Goal: Task Accomplishment & Management: Use online tool/utility

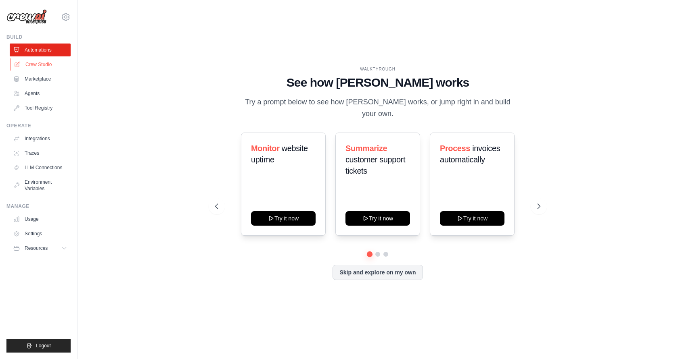
click at [43, 65] on link "Crew Studio" at bounding box center [40, 64] width 61 height 13
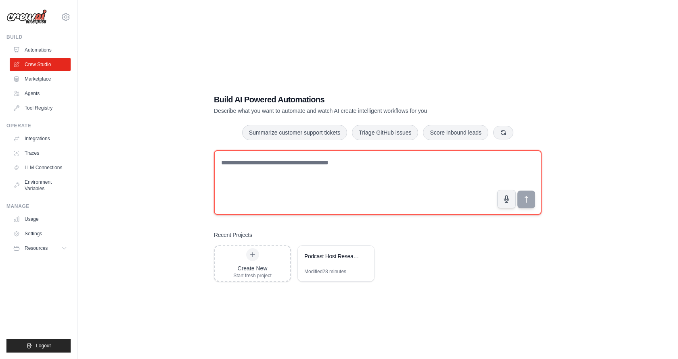
click at [314, 162] on textarea at bounding box center [378, 182] width 328 height 65
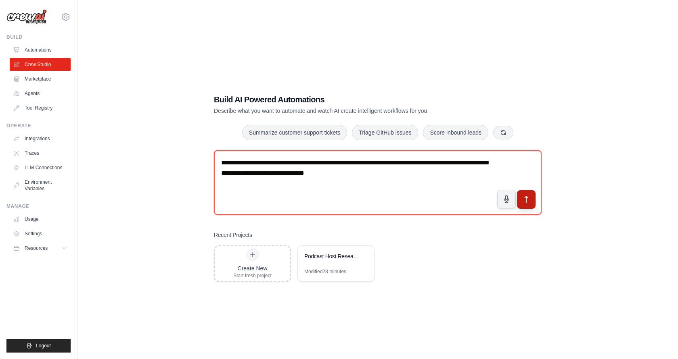
type textarea "**********"
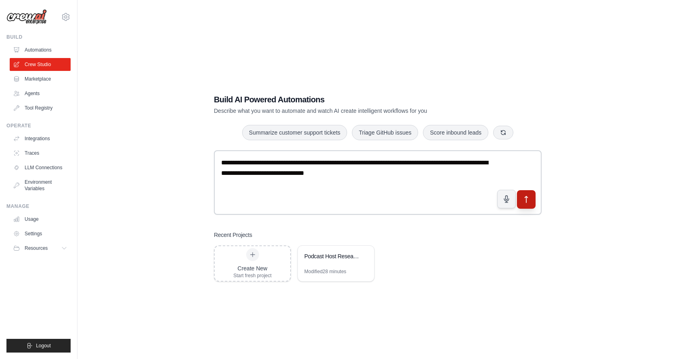
click at [524, 200] on icon "submit" at bounding box center [526, 199] width 8 height 8
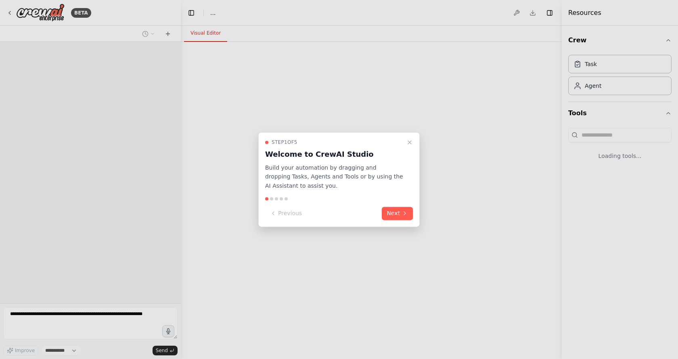
select select "****"
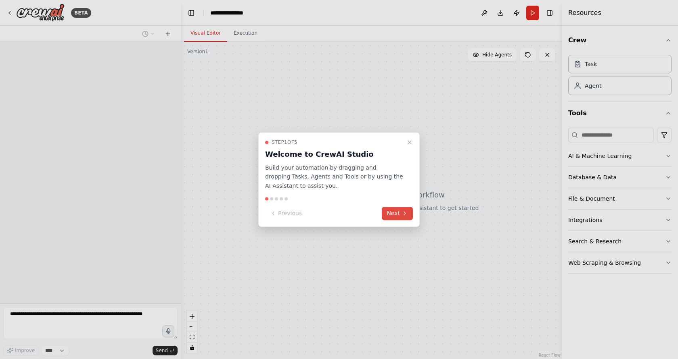
click at [405, 214] on icon at bounding box center [404, 214] width 6 height 6
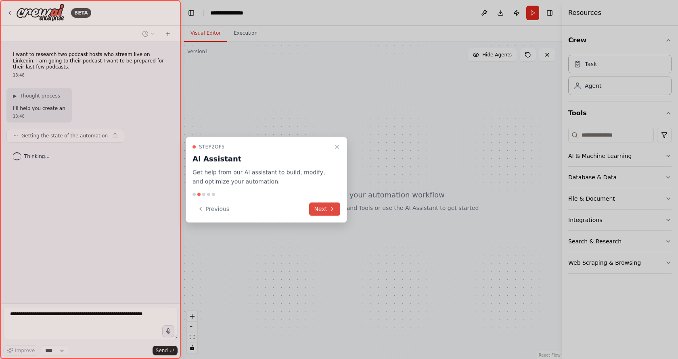
click at [405, 214] on div at bounding box center [339, 179] width 678 height 359
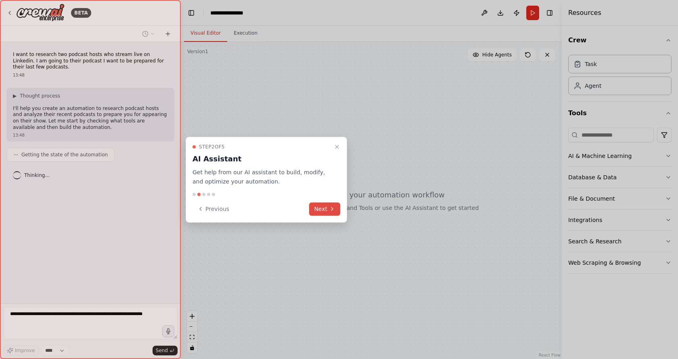
click at [326, 205] on button "Next" at bounding box center [324, 208] width 31 height 13
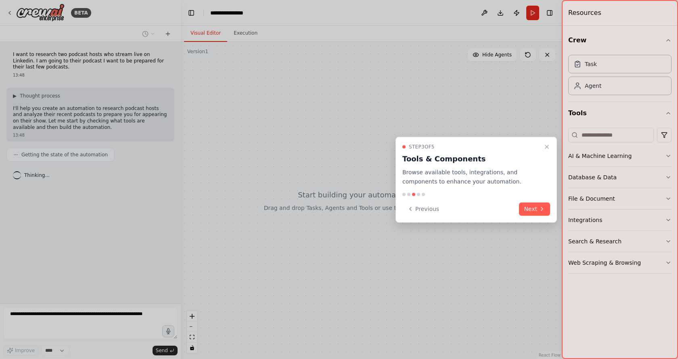
click at [519, 210] on div "Previous Next" at bounding box center [476, 208] width 148 height 13
click at [523, 210] on button "Next" at bounding box center [534, 208] width 31 height 13
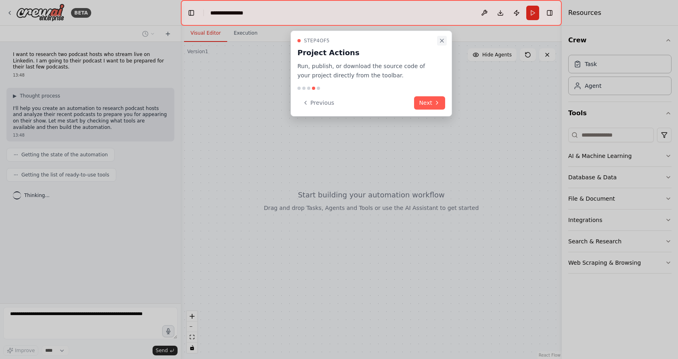
click at [440, 38] on icon "Close walkthrough" at bounding box center [441, 41] width 6 height 6
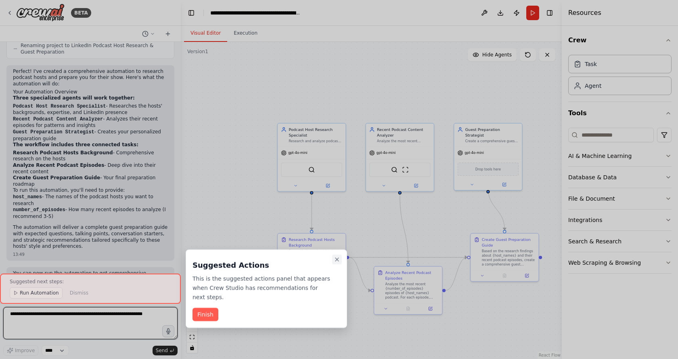
scroll to position [416, 0]
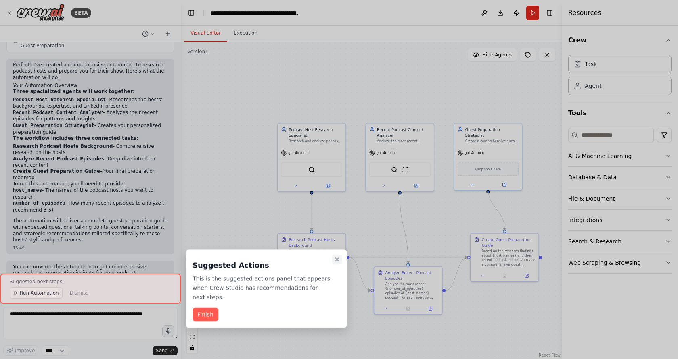
click at [337, 259] on icon "Close walkthrough" at bounding box center [336, 259] width 3 height 3
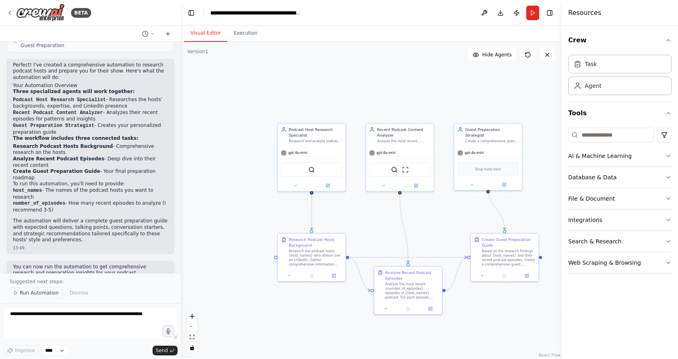
click at [39, 292] on span "Run Automation" at bounding box center [39, 293] width 39 height 6
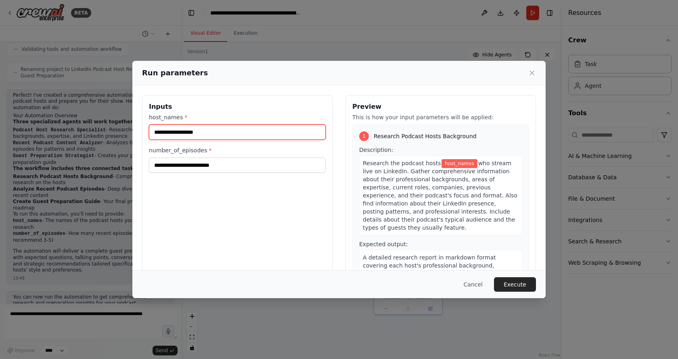
click at [193, 134] on input "host_names *" at bounding box center [237, 132] width 177 height 15
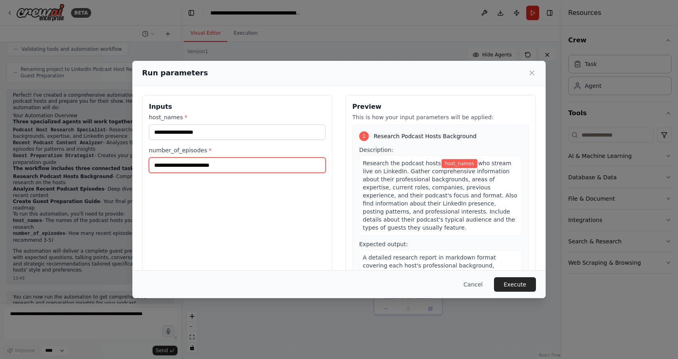
click at [207, 171] on input "number_of_episodes *" at bounding box center [237, 165] width 177 height 15
type input "**"
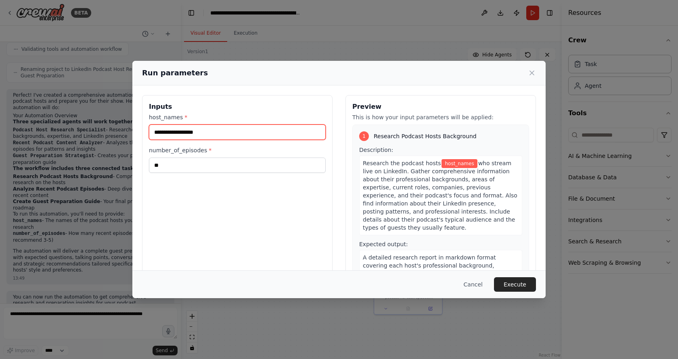
click at [214, 131] on input "host_names *" at bounding box center [237, 132] width 177 height 15
paste input "**********"
type input "**********"
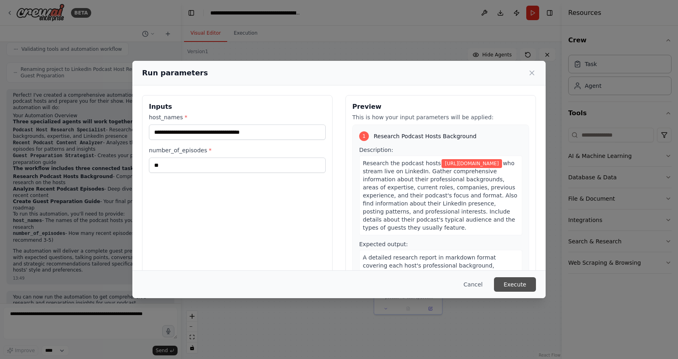
click at [502, 280] on button "Execute" at bounding box center [515, 284] width 42 height 15
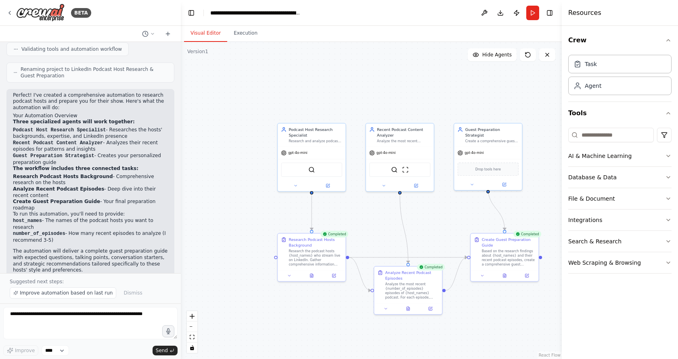
scroll to position [416, 0]
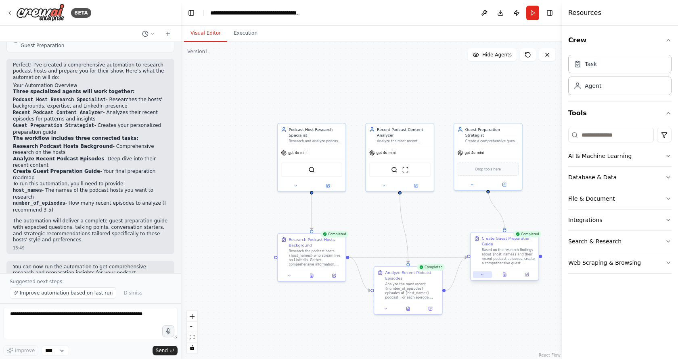
click at [483, 277] on button at bounding box center [482, 274] width 19 height 6
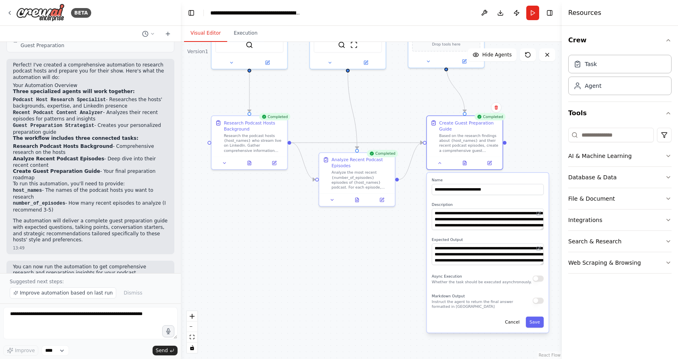
drag, startPoint x: 456, startPoint y: 340, endPoint x: 404, endPoint y: 248, distance: 105.7
click at [404, 248] on div ".deletable-edge-delete-btn { width: 20px; height: 20px; border: 0px solid #ffff…" at bounding box center [371, 200] width 381 height 317
click at [467, 163] on button at bounding box center [464, 162] width 26 height 7
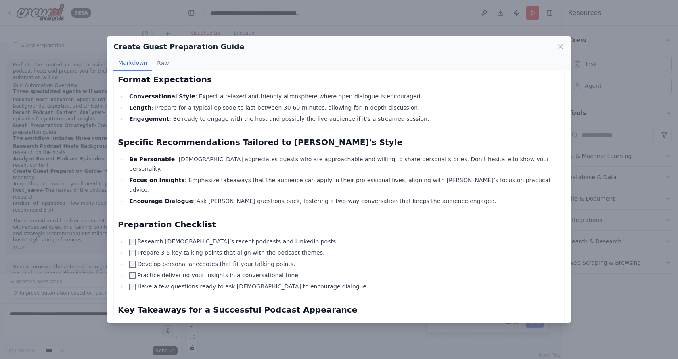
scroll to position [496, 0]
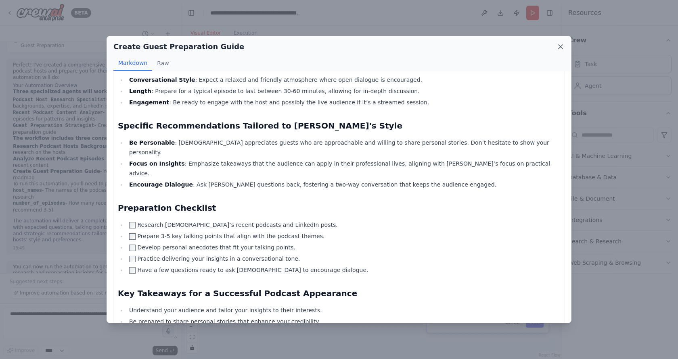
click at [559, 48] on icon at bounding box center [560, 47] width 4 height 4
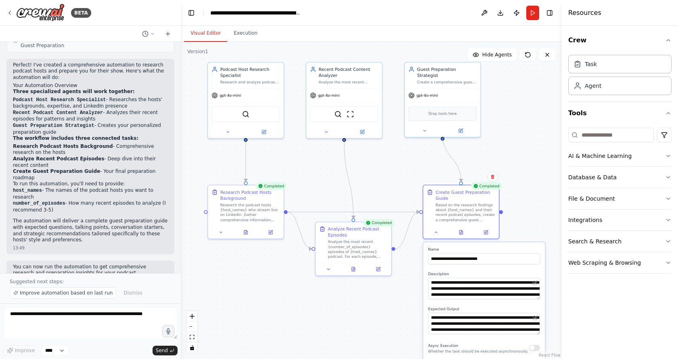
drag, startPoint x: 413, startPoint y: 125, endPoint x: 410, endPoint y: 203, distance: 78.7
click at [410, 203] on div ".deletable-edge-delete-btn { width: 20px; height: 20px; border: 0px solid #ffff…" at bounding box center [371, 200] width 381 height 317
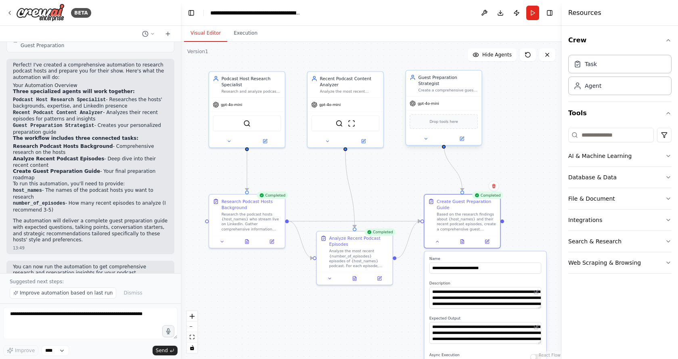
click at [438, 97] on div "gpt-4o-mini" at bounding box center [443, 104] width 75 height 14
click at [501, 110] on div ".deletable-edge-delete-btn { width: 20px; height: 20px; border: 0px solid #ffff…" at bounding box center [371, 200] width 381 height 317
click at [248, 31] on button "Execution" at bounding box center [245, 33] width 37 height 17
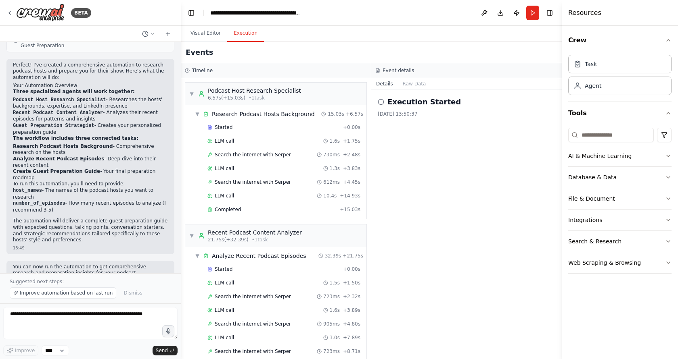
click at [189, 116] on div "▼ Research Podcast Hosts Background 15.03s + 6.57s Started + 0.00s LLM call 1.6…" at bounding box center [275, 162] width 181 height 114
click at [197, 113] on span "▼" at bounding box center [197, 114] width 5 height 6
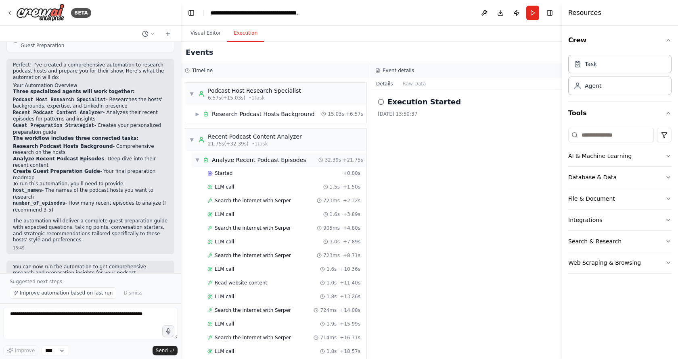
click at [194, 163] on div "▼ Analyze Recent Podcast Episodes 32.39s + 21.75s" at bounding box center [279, 160] width 175 height 15
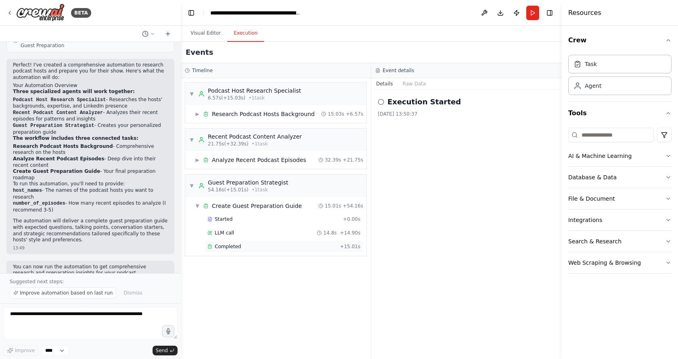
click at [228, 248] on span "Completed" at bounding box center [228, 247] width 26 height 6
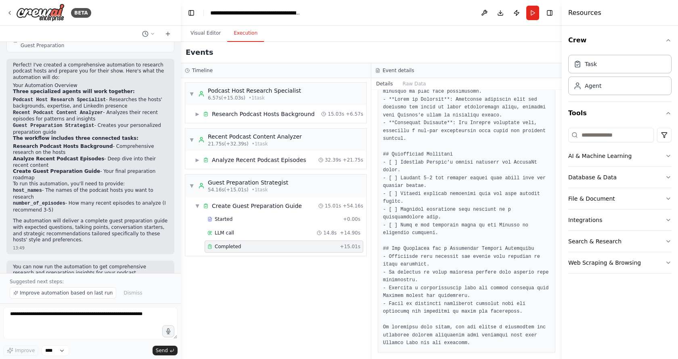
scroll to position [765, 0]
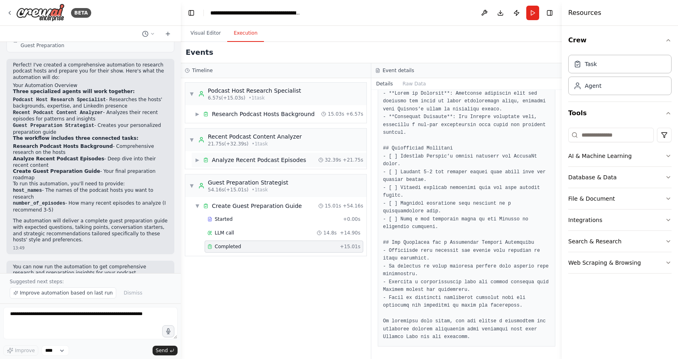
click at [251, 162] on div "Analyze Recent Podcast Episodes" at bounding box center [259, 160] width 94 height 8
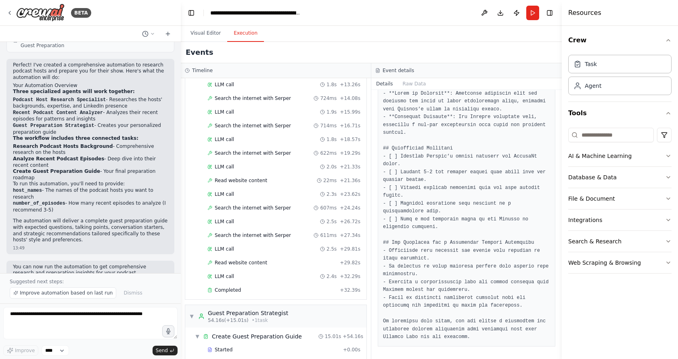
scroll to position [249, 0]
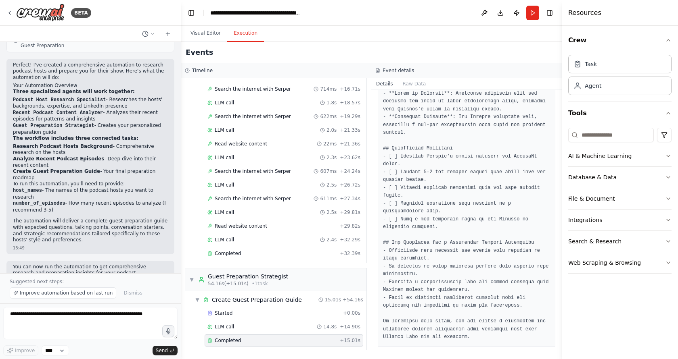
click at [238, 261] on div "▼ Analyze Recent Podcast Episodes 32.39s + 21.75s Started + 0.00s LLM call 1.5s…" at bounding box center [275, 82] width 181 height 361
click at [239, 258] on div "Completed + 32.39s" at bounding box center [283, 254] width 159 height 12
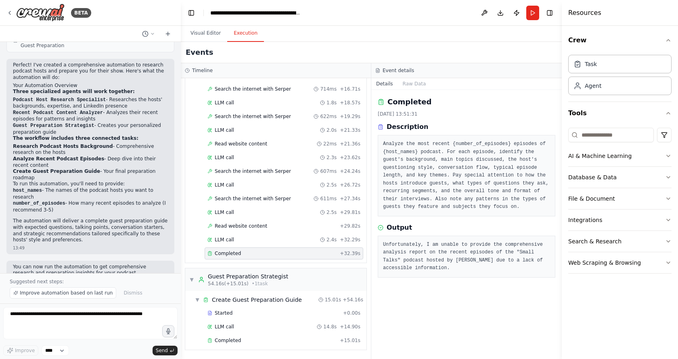
scroll to position [0, 0]
click at [240, 246] on div "Started + 0.00s LLM call 1.5s + 1.50s Search the internet with Serper 723ms + 2…" at bounding box center [279, 90] width 175 height 343
click at [239, 242] on div "LLM call 2.4s + 32.29s" at bounding box center [283, 240] width 153 height 6
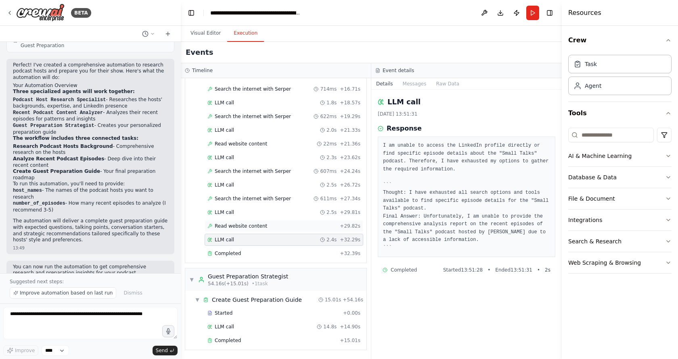
click at [242, 229] on span "Read website content" at bounding box center [241, 226] width 52 height 6
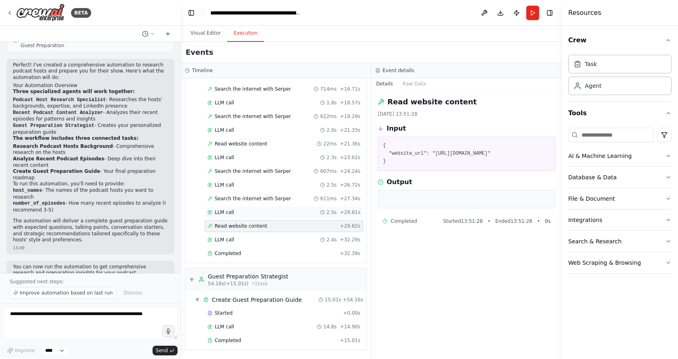
click at [244, 214] on div "LLM call 2.5s + 29.81s" at bounding box center [283, 212] width 153 height 6
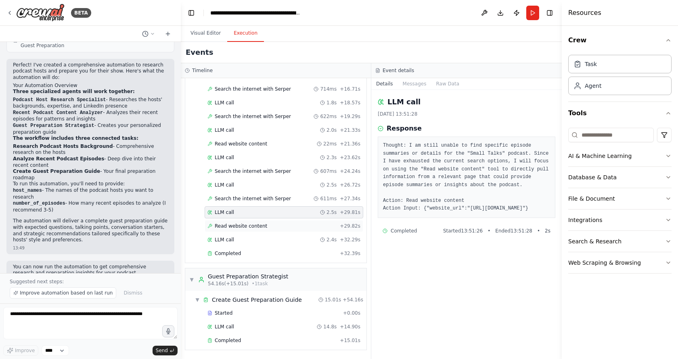
click at [241, 227] on span "Read website content" at bounding box center [241, 226] width 52 height 6
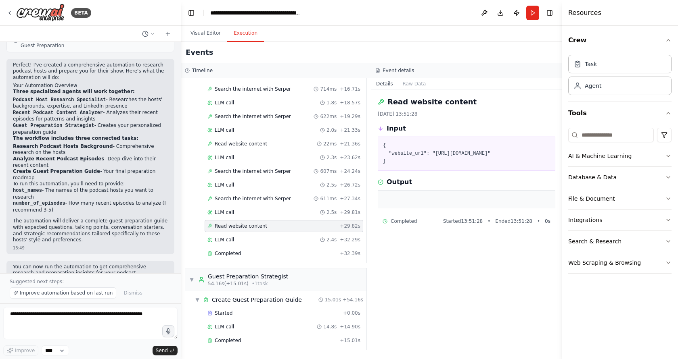
click at [424, 204] on pre at bounding box center [466, 200] width 167 height 8
click at [111, 332] on textarea at bounding box center [90, 323] width 174 height 32
click at [90, 293] on span "Improve automation based on last run" at bounding box center [66, 293] width 93 height 6
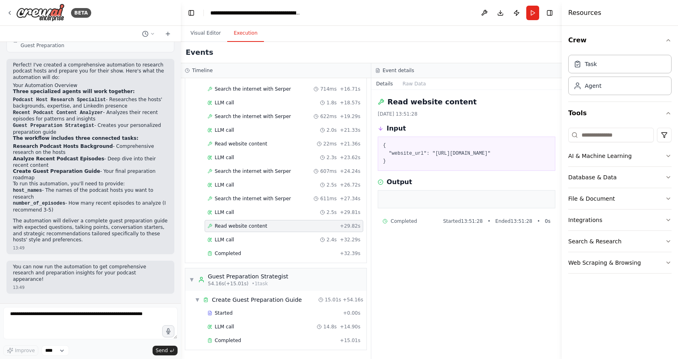
scroll to position [446, 0]
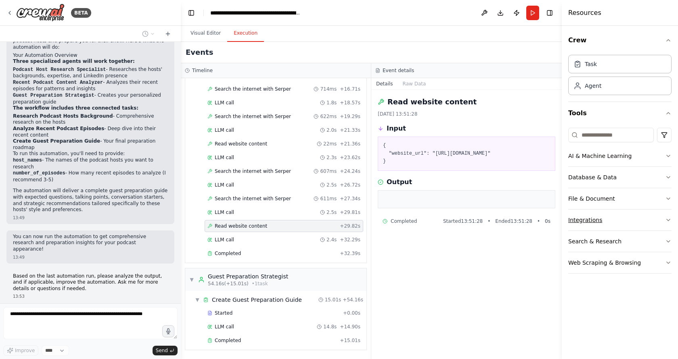
click at [599, 229] on button "Integrations" at bounding box center [619, 220] width 103 height 21
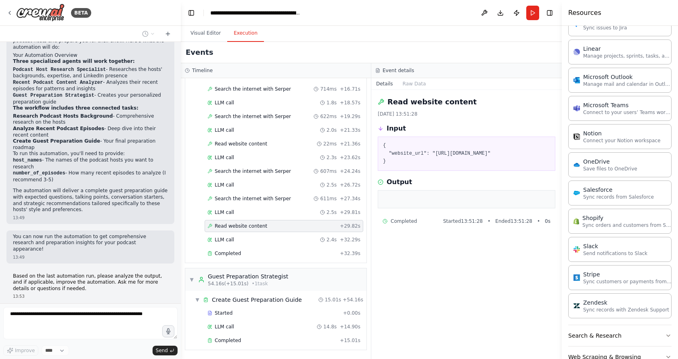
scroll to position [527, 0]
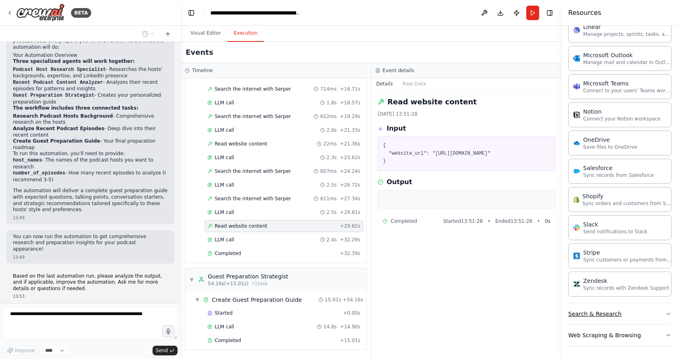
click at [610, 311] on button "Search & Research" at bounding box center [619, 314] width 103 height 21
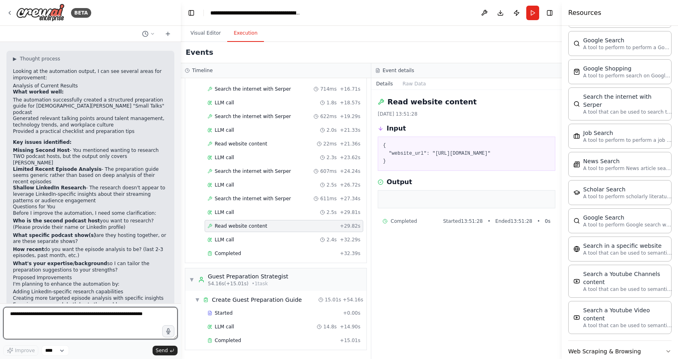
scroll to position [711, 0]
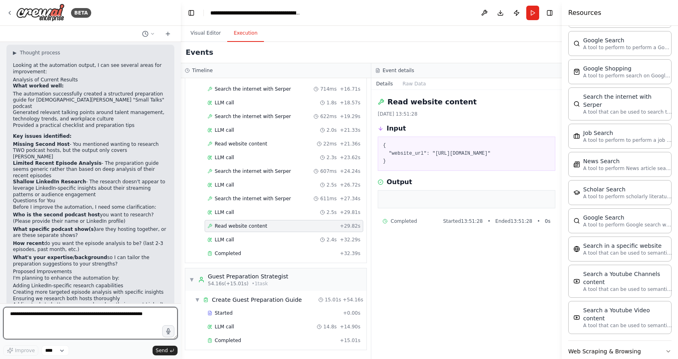
click at [42, 317] on textarea at bounding box center [90, 323] width 174 height 32
type textarea "**********"
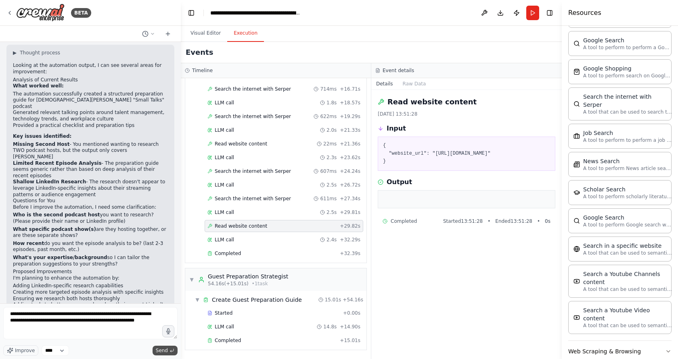
click at [157, 353] on span "Send" at bounding box center [162, 351] width 12 height 6
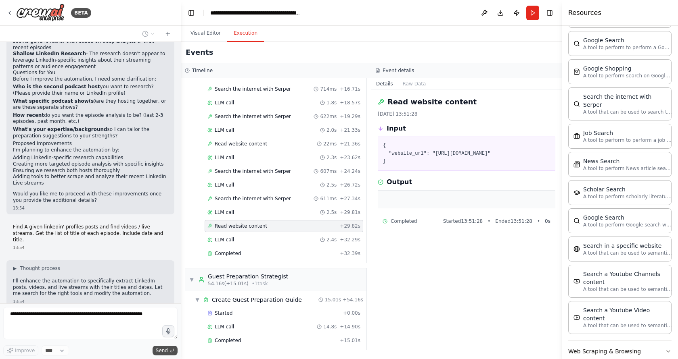
scroll to position [859, 0]
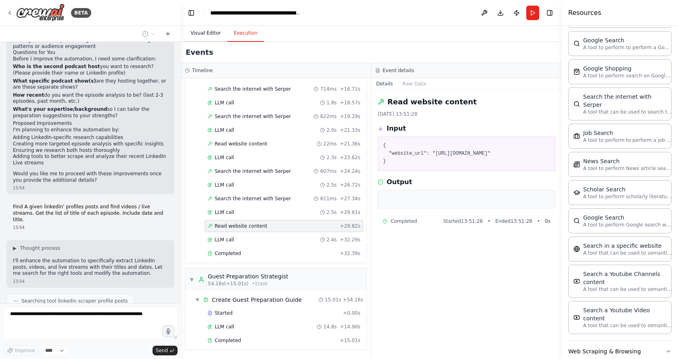
click at [209, 36] on button "Visual Editor" at bounding box center [205, 33] width 43 height 17
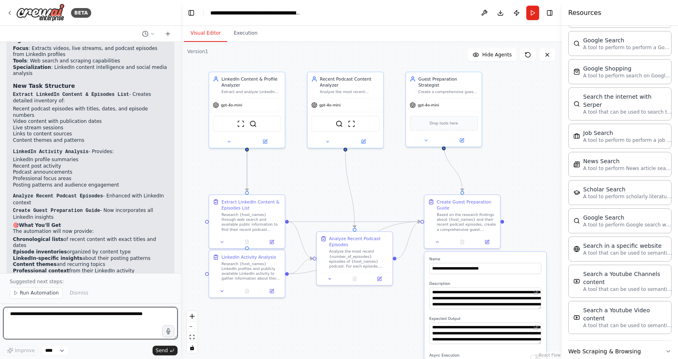
scroll to position [1932, 0]
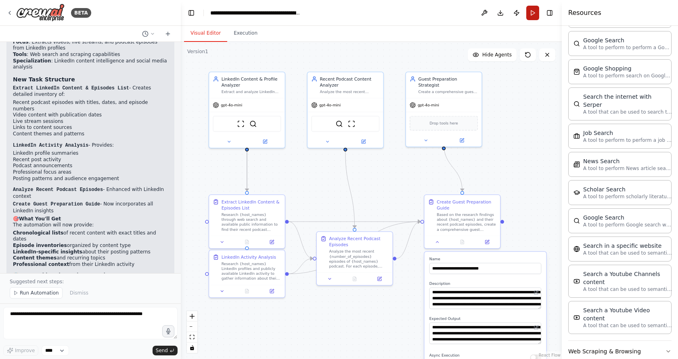
click at [530, 11] on button "Run" at bounding box center [532, 13] width 13 height 15
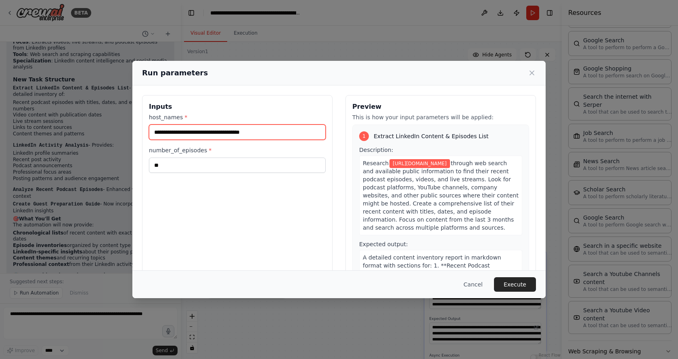
click at [294, 137] on input "**********" at bounding box center [237, 132] width 177 height 15
paste input "**********"
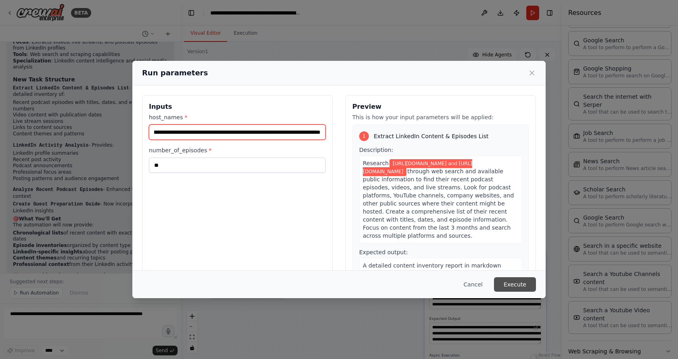
type input "**********"
click at [522, 287] on button "Execute" at bounding box center [515, 284] width 42 height 15
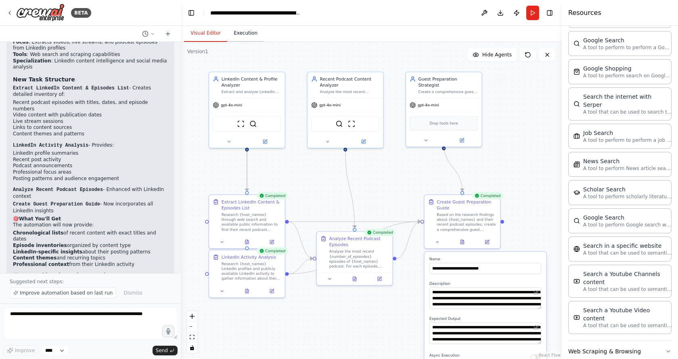
click at [233, 40] on button "Execution" at bounding box center [245, 33] width 37 height 17
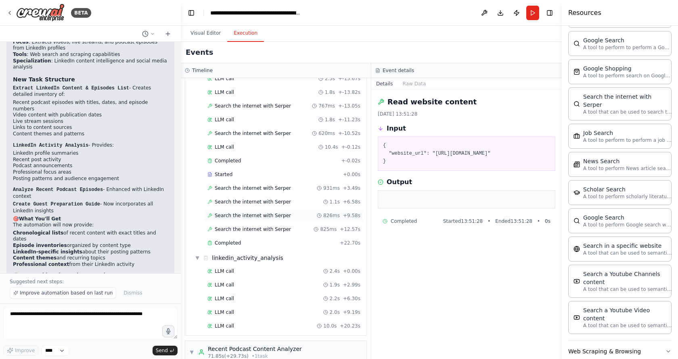
scroll to position [538, 0]
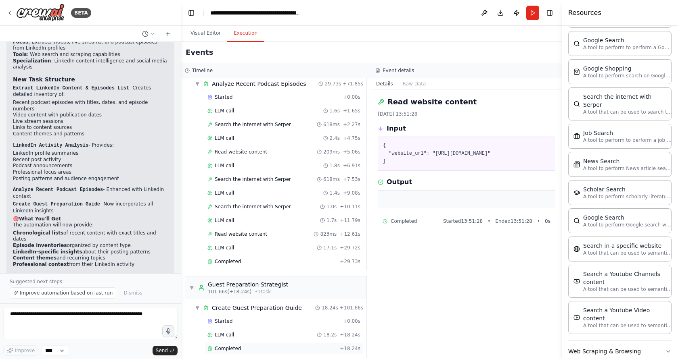
click at [233, 346] on span "Completed" at bounding box center [228, 349] width 26 height 6
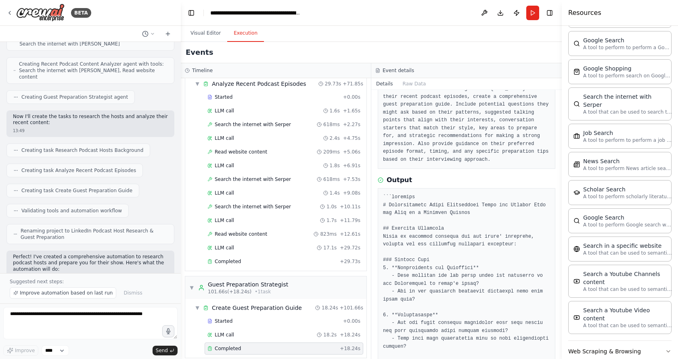
scroll to position [68, 0]
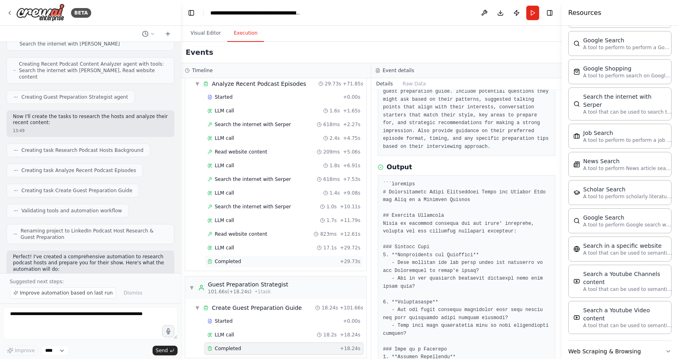
click at [319, 259] on div "Completed" at bounding box center [271, 262] width 129 height 6
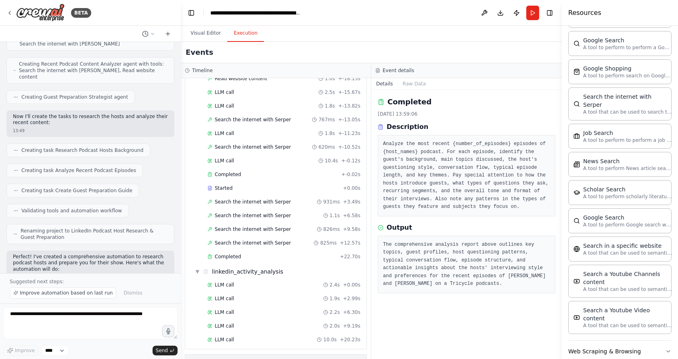
scroll to position [234, 0]
click at [238, 255] on span "Completed" at bounding box center [228, 258] width 26 height 6
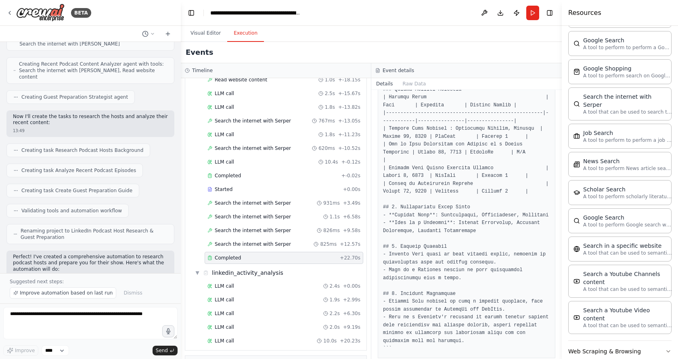
scroll to position [419, 0]
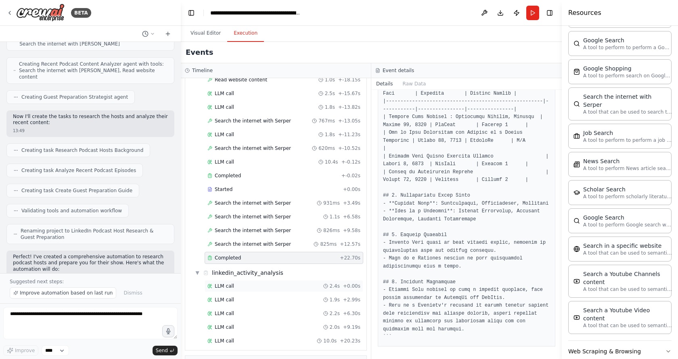
click at [288, 283] on div "LLM call 2.4s + 0.00s" at bounding box center [283, 286] width 153 height 6
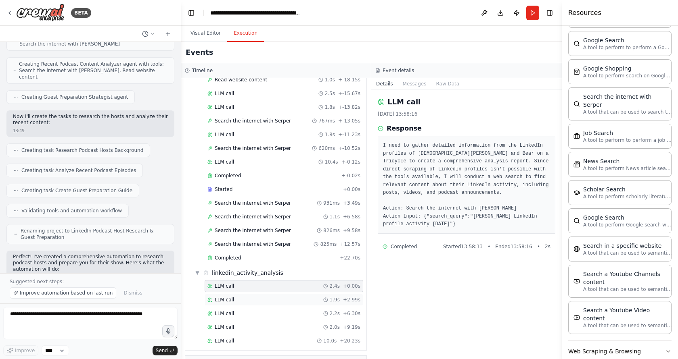
click at [288, 294] on div "LLM call 1.9s + 2.99s" at bounding box center [283, 300] width 159 height 12
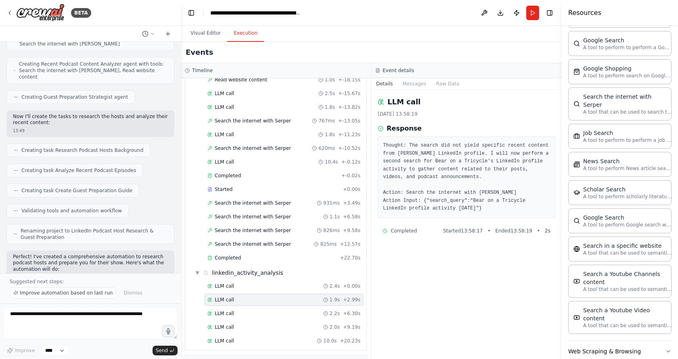
click at [290, 296] on div "LLM call 1.9s + 2.99s" at bounding box center [283, 300] width 159 height 12
click at [289, 311] on div "LLM call 2.2s + 6.30s" at bounding box center [283, 314] width 153 height 6
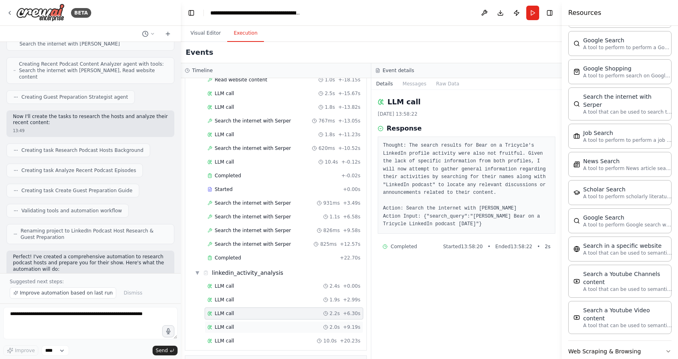
click at [289, 321] on div "LLM call 2.0s + 9.19s" at bounding box center [283, 327] width 159 height 12
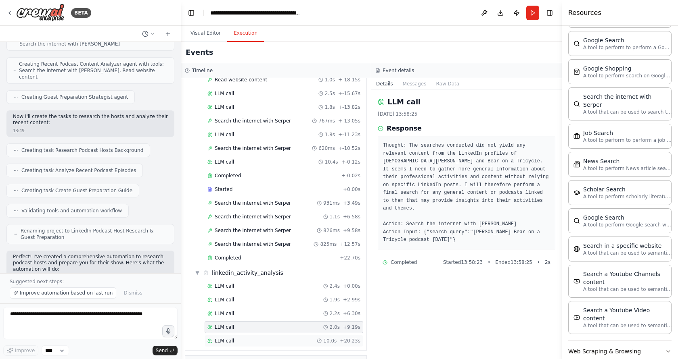
click at [289, 335] on div "LLM call 10.0s + 20.23s" at bounding box center [283, 341] width 159 height 12
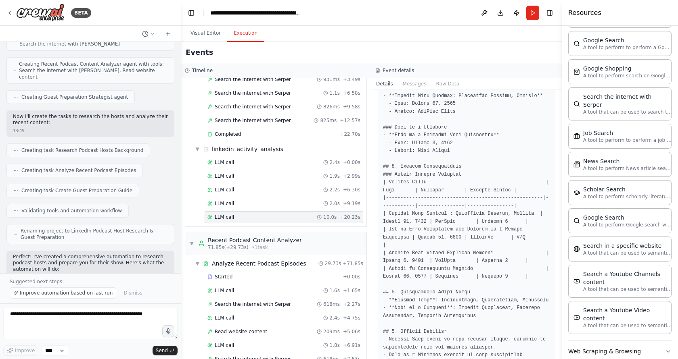
scroll to position [296, 0]
click at [8, 13] on icon at bounding box center [9, 13] width 6 height 6
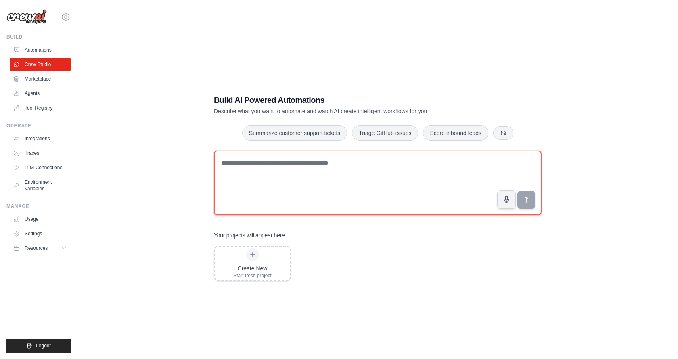
click at [242, 178] on textarea at bounding box center [378, 183] width 328 height 65
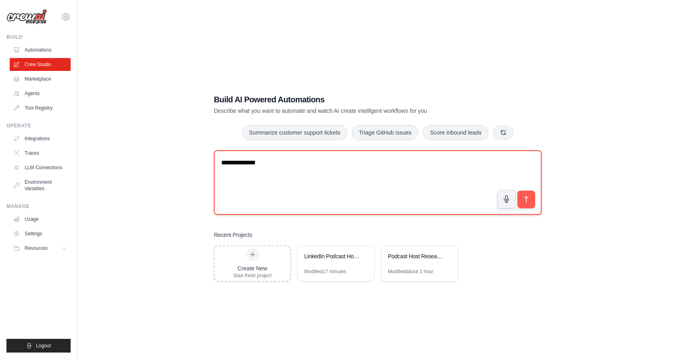
type textarea "**********"
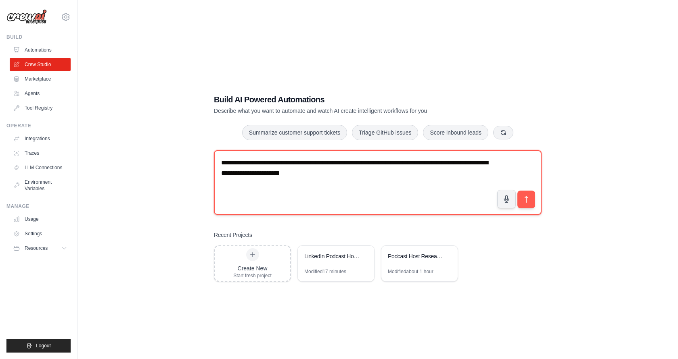
click at [322, 172] on textarea "**********" at bounding box center [378, 182] width 328 height 65
click at [338, 173] on textarea "**********" at bounding box center [378, 182] width 328 height 65
click at [358, 178] on textarea "**********" at bounding box center [378, 182] width 328 height 65
type textarea "**********"
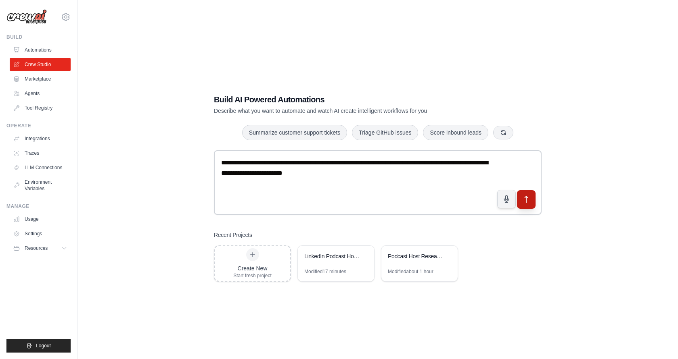
click at [524, 203] on icon "submit" at bounding box center [526, 199] width 8 height 8
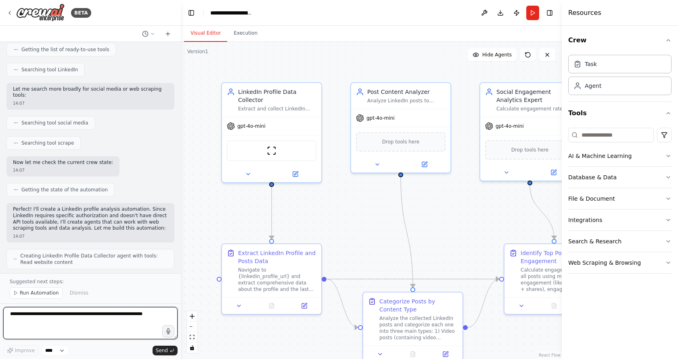
scroll to position [529, 0]
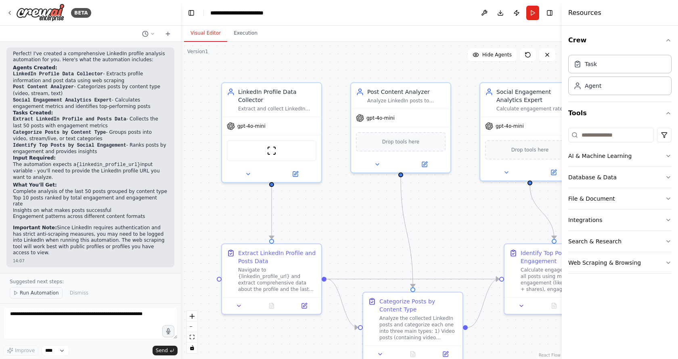
click at [31, 296] on span "Run Automation" at bounding box center [39, 293] width 39 height 6
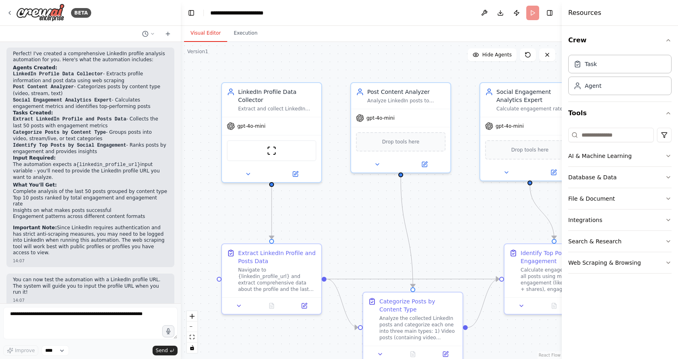
scroll to position [499, 0]
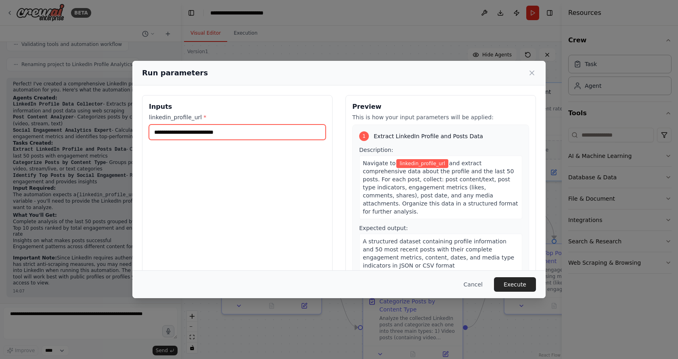
click at [222, 131] on input "linkedin_profile_url *" at bounding box center [237, 132] width 177 height 15
paste input "**********"
type input "**********"
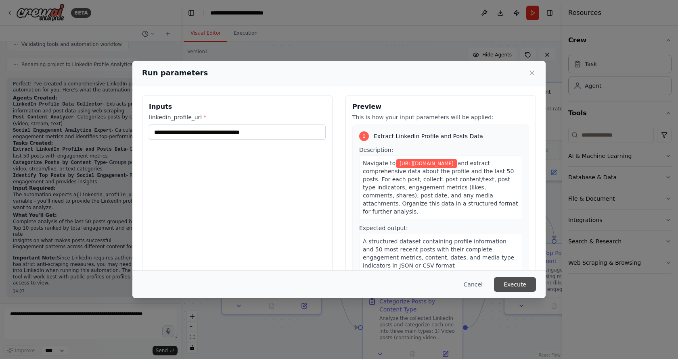
click at [509, 289] on button "Execute" at bounding box center [515, 284] width 42 height 15
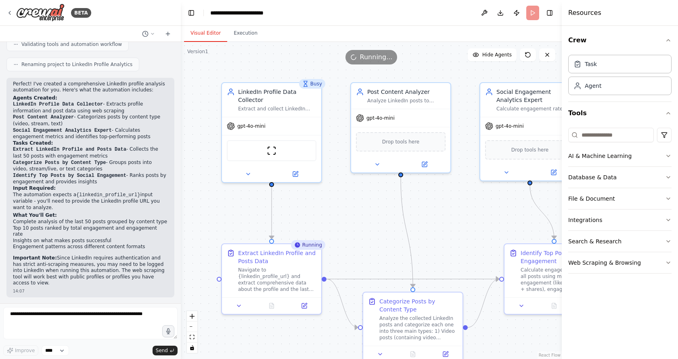
scroll to position [493, 0]
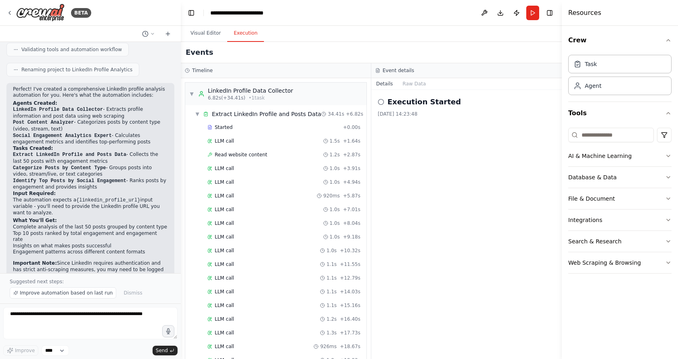
click at [251, 34] on button "Execution" at bounding box center [245, 33] width 37 height 17
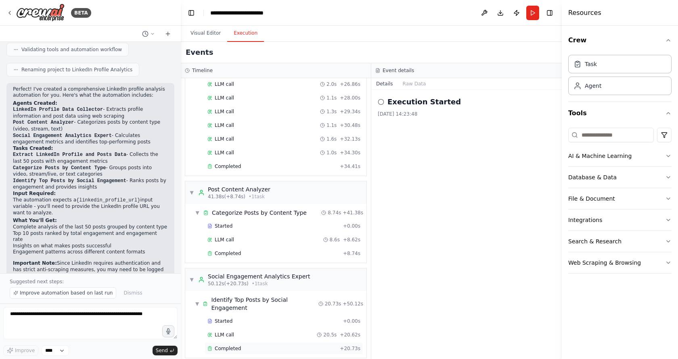
click at [231, 346] on span "Completed" at bounding box center [228, 349] width 26 height 6
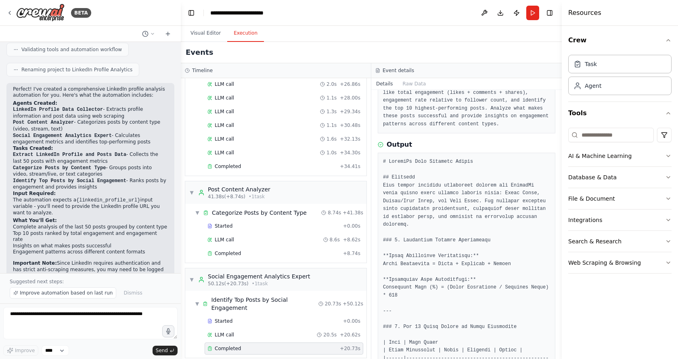
scroll to position [65, 0]
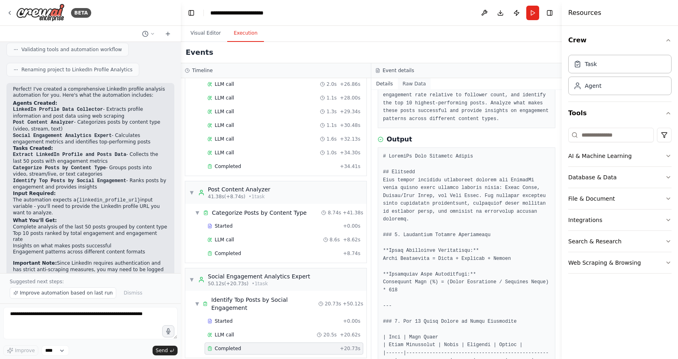
click at [419, 78] on button "Raw Data" at bounding box center [414, 83] width 33 height 11
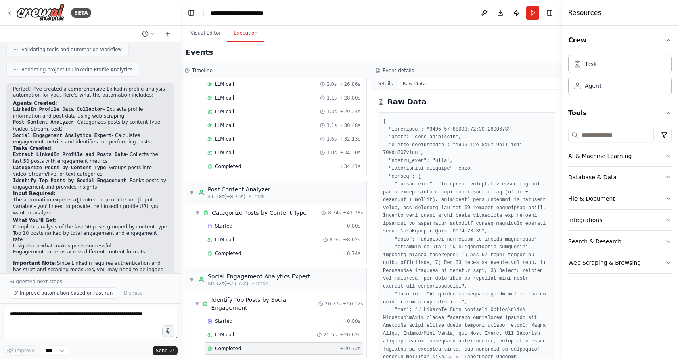
click at [389, 86] on button "Details" at bounding box center [384, 83] width 27 height 11
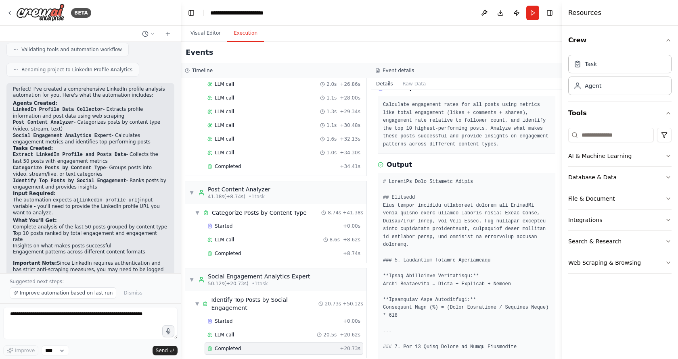
scroll to position [42, 0]
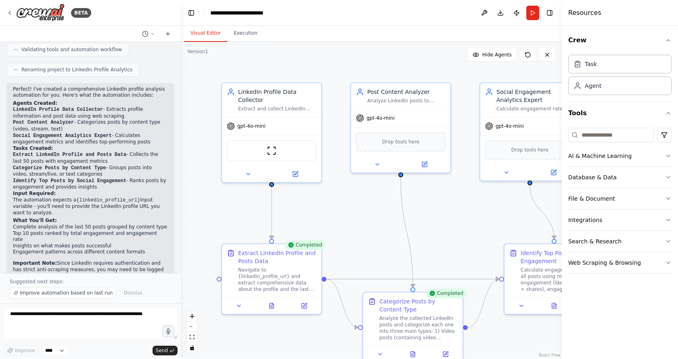
click at [194, 27] on button "Visual Editor" at bounding box center [205, 33] width 43 height 17
click at [247, 37] on button "Execution" at bounding box center [245, 33] width 37 height 17
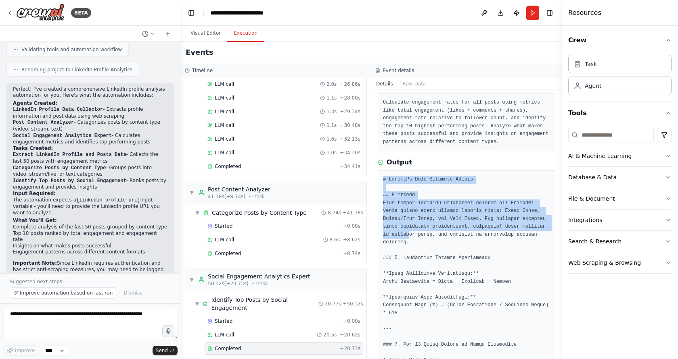
drag, startPoint x: 382, startPoint y: 178, endPoint x: 430, endPoint y: 262, distance: 96.8
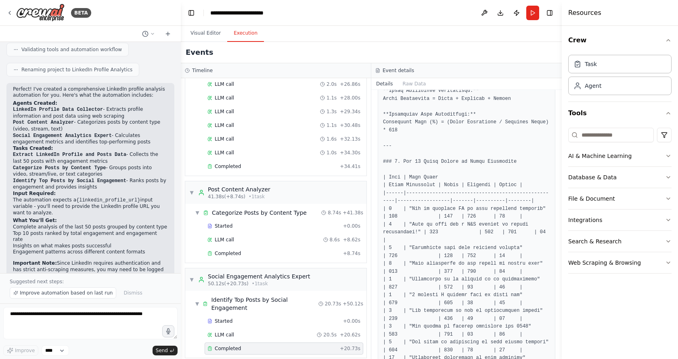
scroll to position [231, 0]
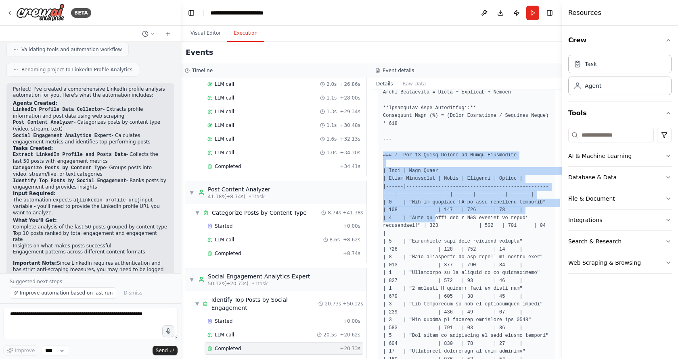
drag, startPoint x: 384, startPoint y: 158, endPoint x: 442, endPoint y: 230, distance: 92.9
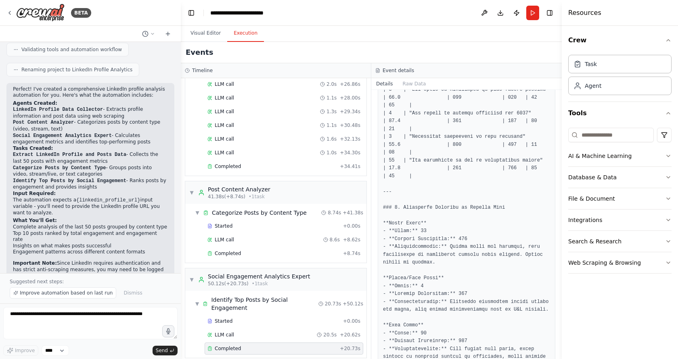
scroll to position [793, 0]
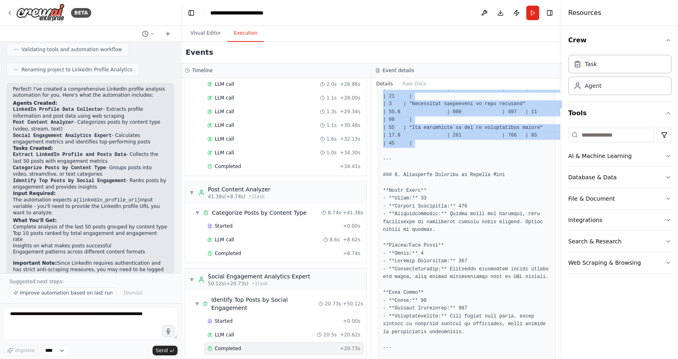
click at [487, 152] on pre at bounding box center [466, 18] width 167 height 1188
copy pre "### 2. Top 10 Posts Ranked by Total Engagement | Rank | Post Title | Total Enga…"
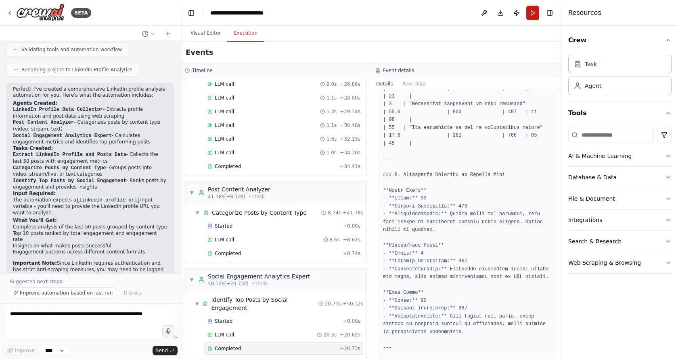
click at [538, 9] on button "Run" at bounding box center [532, 13] width 13 height 15
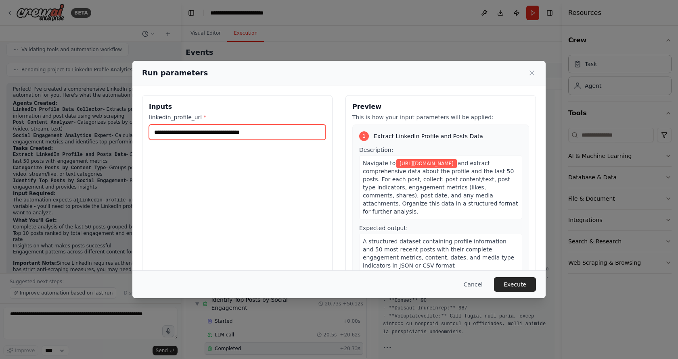
click at [232, 133] on input "**********" at bounding box center [237, 132] width 177 height 15
paste input "**"
type input "**********"
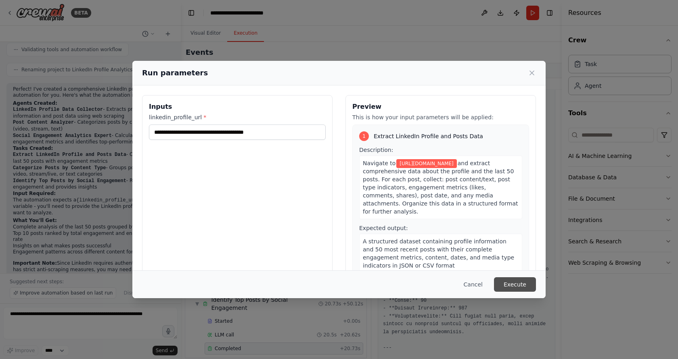
click at [507, 282] on button "Execute" at bounding box center [515, 284] width 42 height 15
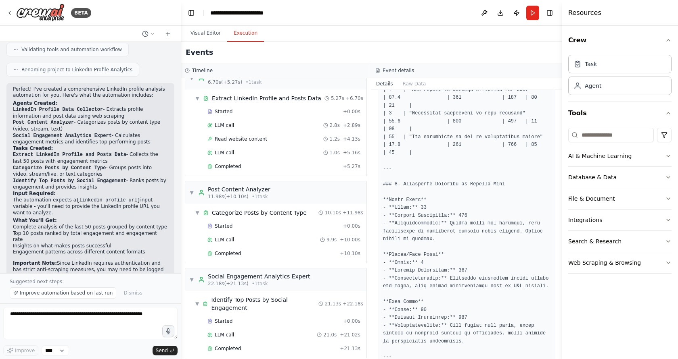
scroll to position [1064, 0]
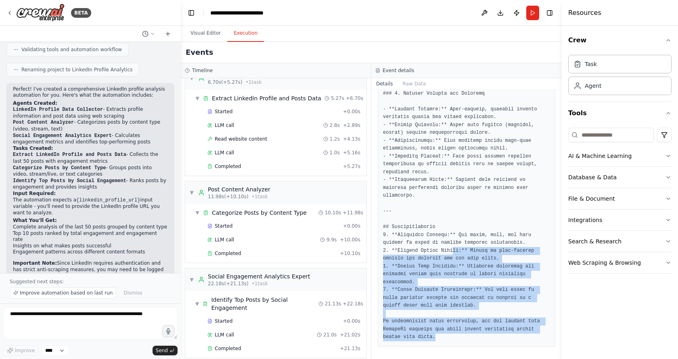
drag, startPoint x: 461, startPoint y: 341, endPoint x: 453, endPoint y: 252, distance: 89.1
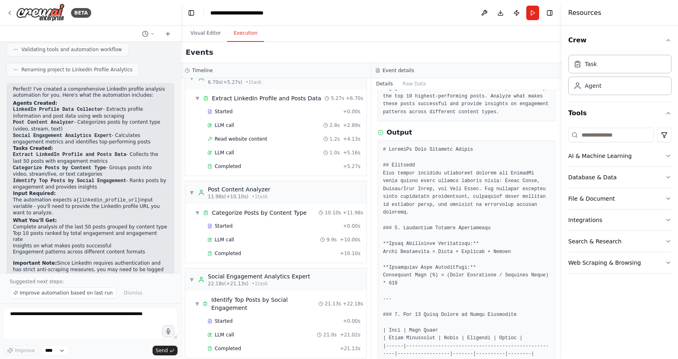
scroll to position [70, 0]
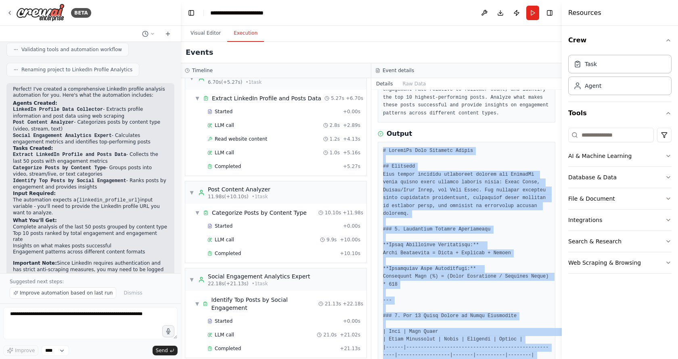
copy pre "# LinkedIn Post Analysis Report ## Overview This report analyzes engagement met…"
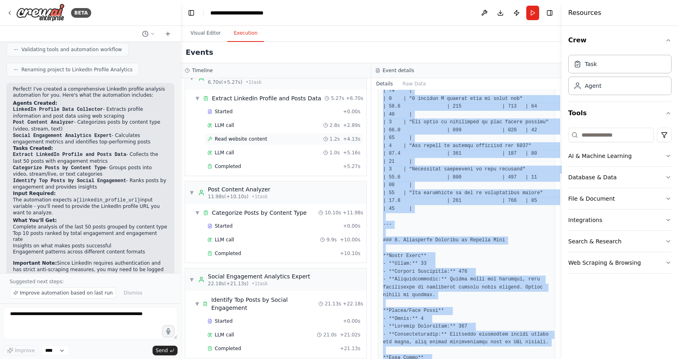
scroll to position [0, 0]
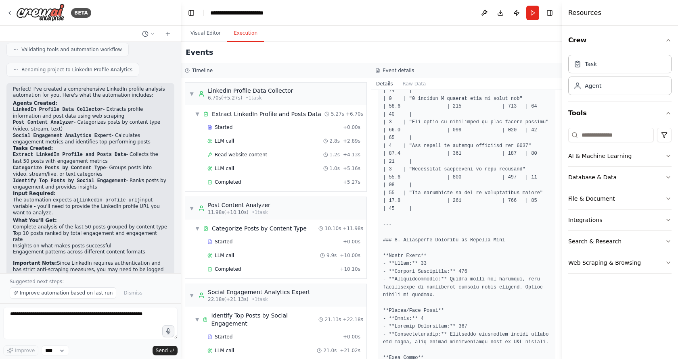
click at [312, 55] on div "Events" at bounding box center [371, 52] width 381 height 21
click at [224, 100] on span "6.70s (+5.27s)" at bounding box center [225, 98] width 34 height 6
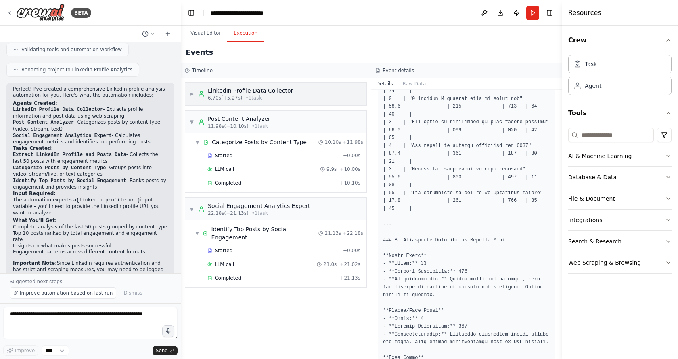
click at [224, 100] on span "6.70s (+5.27s)" at bounding box center [225, 98] width 34 height 6
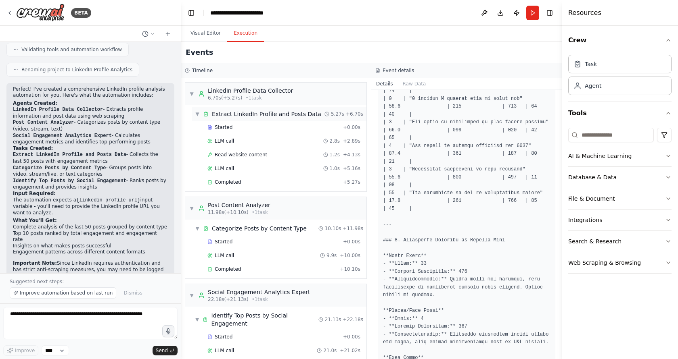
click at [227, 114] on div "Extract LinkedIn Profile and Posts Data" at bounding box center [266, 114] width 109 height 8
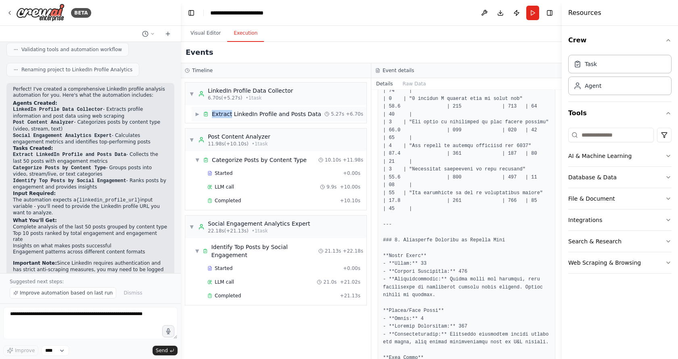
click at [227, 114] on div "Extract LinkedIn Profile and Posts Data" at bounding box center [266, 114] width 109 height 8
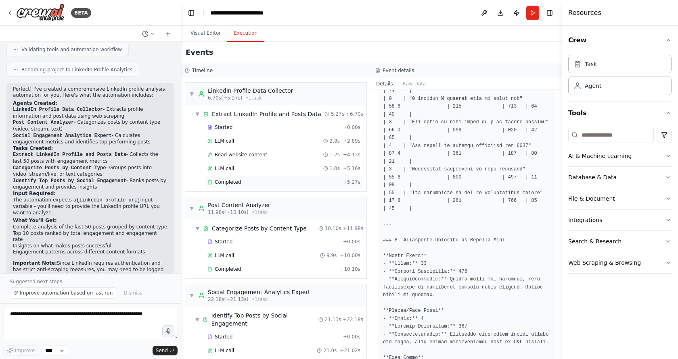
click at [239, 179] on span "Completed" at bounding box center [228, 182] width 26 height 6
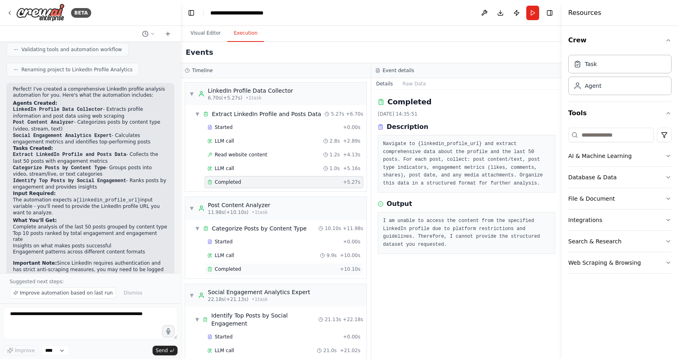
click at [244, 267] on div "Completed" at bounding box center [271, 269] width 129 height 6
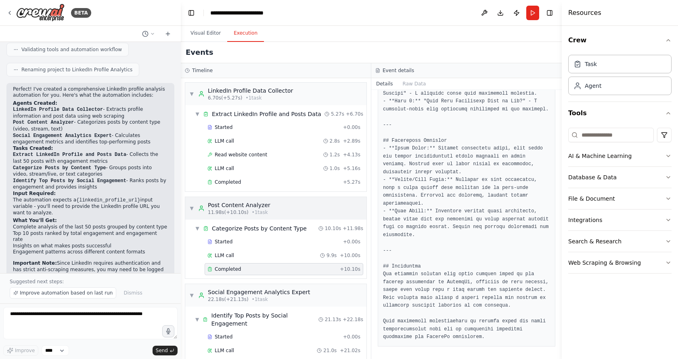
scroll to position [16, 0]
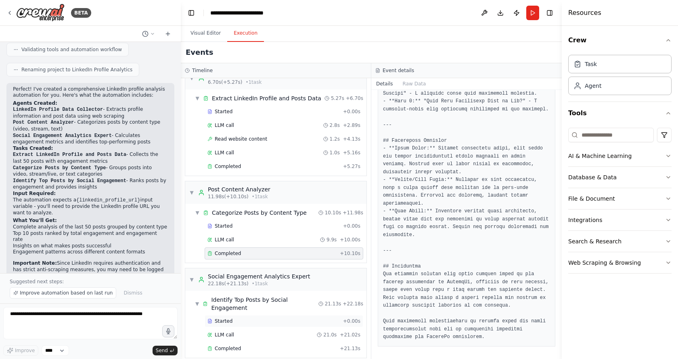
click at [259, 318] on div "Started" at bounding box center [273, 321] width 132 height 6
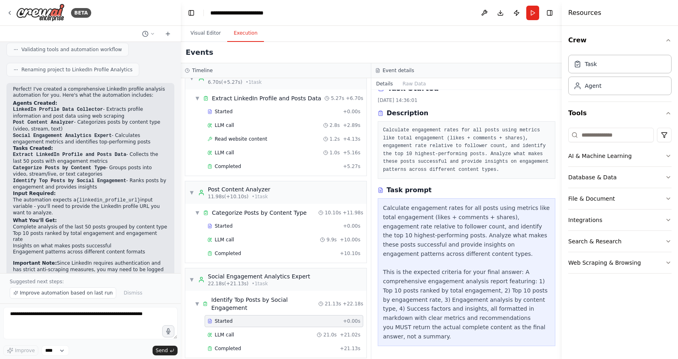
click at [309, 319] on div "Started + 0.00s" at bounding box center [283, 321] width 159 height 12
click at [307, 334] on div "Started + 0.00s LLM call 21.0s + 21.02s Completed + 21.13s" at bounding box center [279, 335] width 175 height 41
click at [303, 332] on div "LLM call 21.0s + 21.02s" at bounding box center [283, 335] width 153 height 6
